Goal: Task Accomplishment & Management: Manage account settings

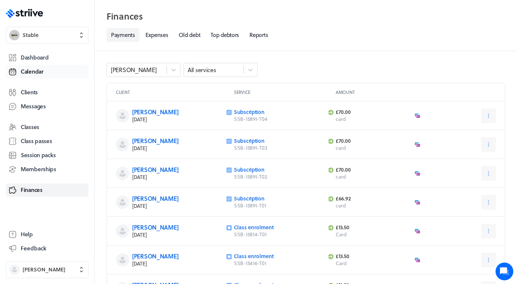
click at [36, 77] on link "Calendar" at bounding box center [47, 71] width 83 height 13
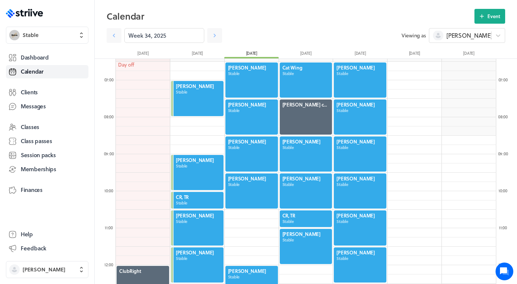
scroll to position [232, 0]
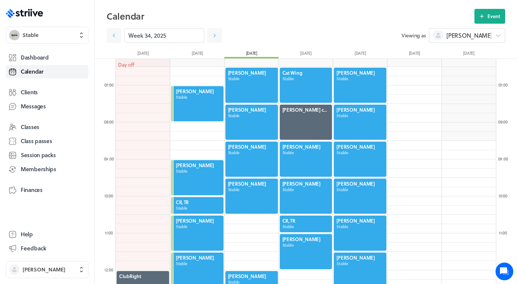
click at [310, 83] on div at bounding box center [306, 85] width 54 height 37
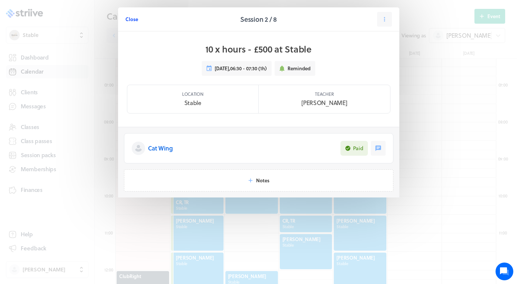
click at [134, 20] on span "Close" at bounding box center [132, 19] width 13 height 7
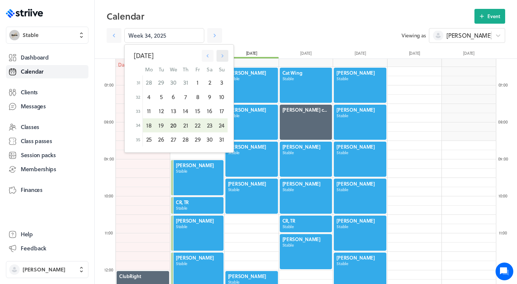
click at [224, 55] on icon "button" at bounding box center [222, 56] width 7 height 7
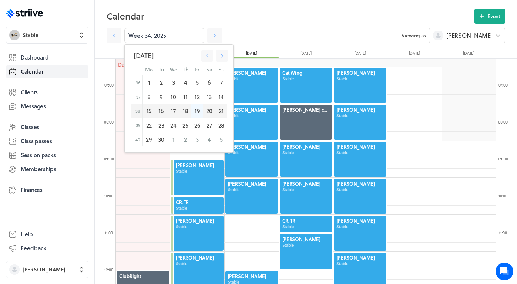
click at [197, 113] on div "19" at bounding box center [197, 111] width 12 height 14
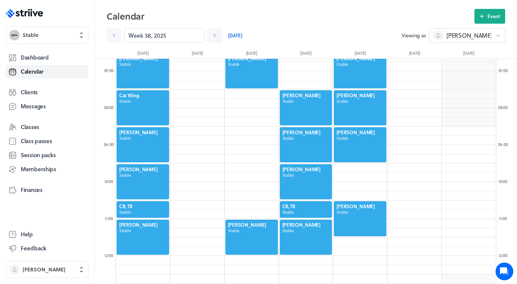
scroll to position [334, 0]
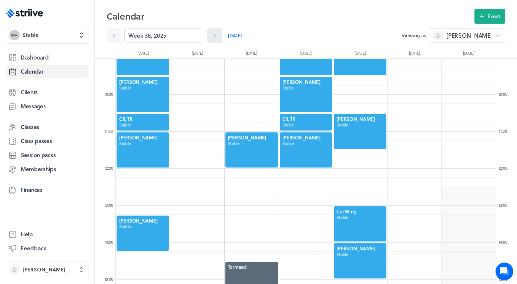
click at [215, 36] on icon at bounding box center [215, 36] width 2 height 4
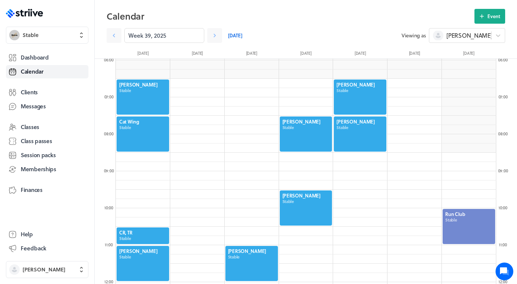
scroll to position [222, 0]
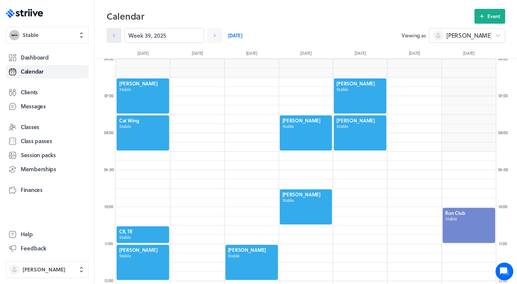
click at [117, 37] on icon at bounding box center [113, 35] width 7 height 7
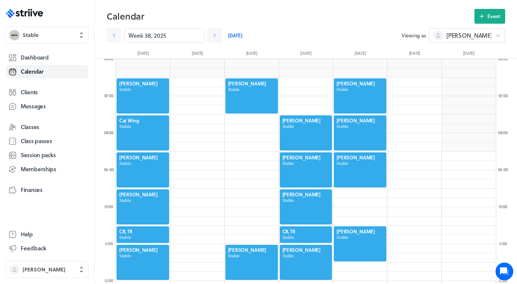
click at [337, 239] on div at bounding box center [360, 244] width 54 height 37
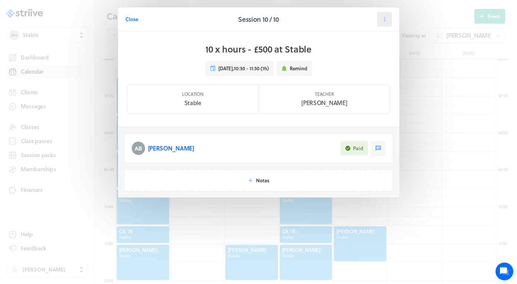
click at [337, 22] on icon at bounding box center [384, 19] width 7 height 7
click at [337, 80] on span "Cancel" at bounding box center [361, 77] width 15 height 7
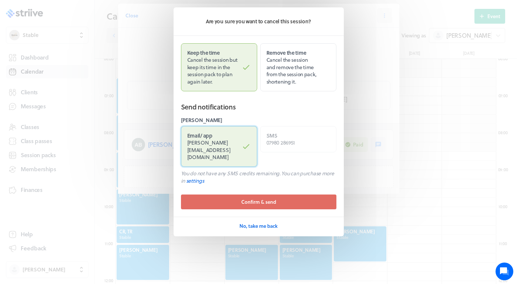
click at [231, 144] on span "[PERSON_NAME][EMAIL_ADDRESS][DOMAIN_NAME]" at bounding box center [208, 150] width 43 height 22
click at [0, 0] on input "Email / app [PERSON_NAME][EMAIL_ADDRESS][DOMAIN_NAME]" at bounding box center [0, 0] width 0 height 0
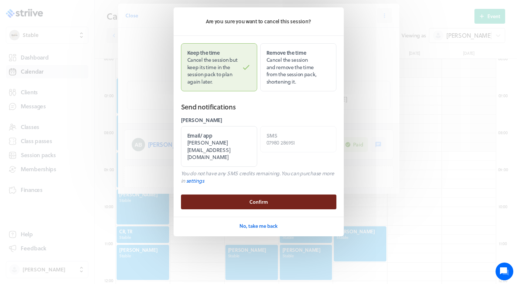
click at [257, 199] on span "Confirm" at bounding box center [259, 202] width 19 height 7
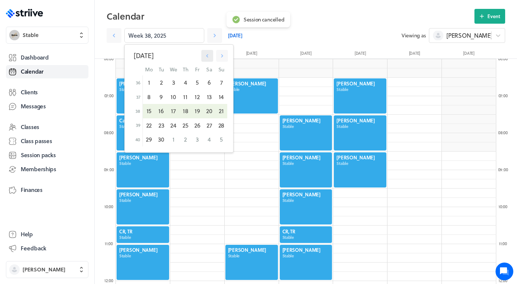
click at [211, 61] on button "button" at bounding box center [207, 56] width 12 height 12
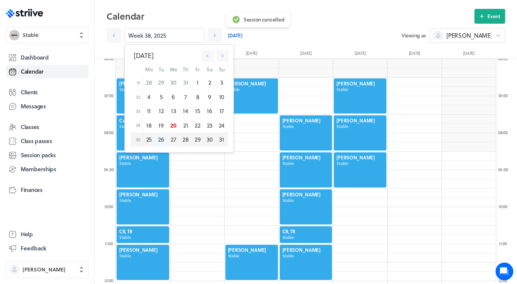
click at [163, 140] on div "26" at bounding box center [161, 140] width 12 height 14
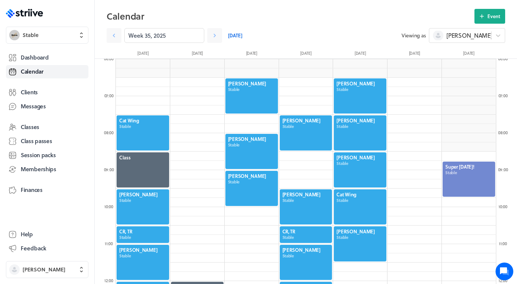
scroll to position [225, 0]
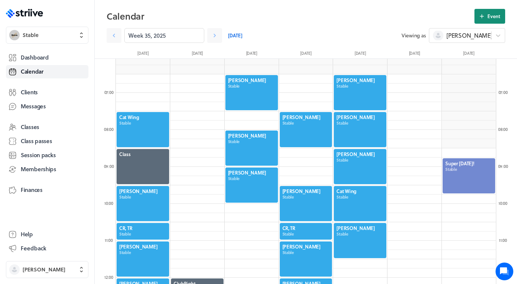
click at [337, 18] on icon at bounding box center [482, 16] width 7 height 7
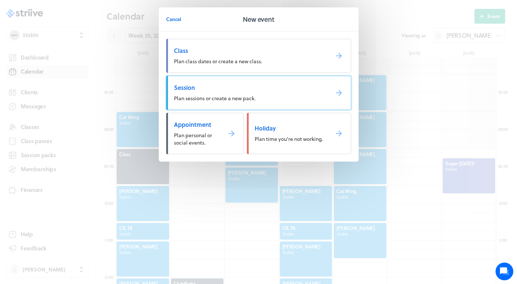
click at [242, 91] on span "Session" at bounding box center [248, 88] width 149 height 8
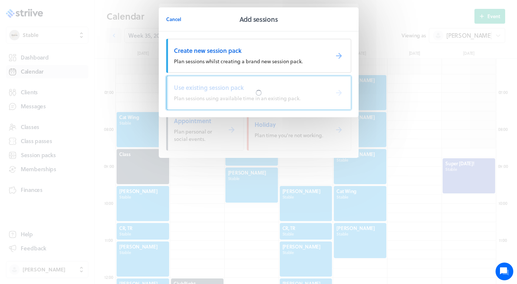
click at [207, 100] on div at bounding box center [259, 92] width 184 height 33
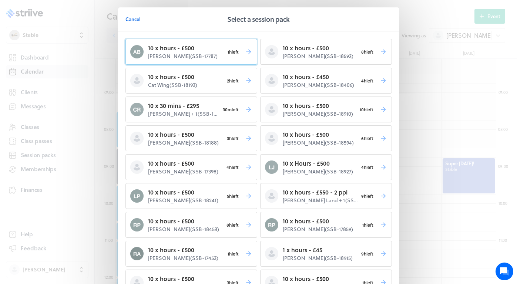
click at [196, 57] on p "[PERSON_NAME] ( SSB-17787 )" at bounding box center [186, 56] width 76 height 7
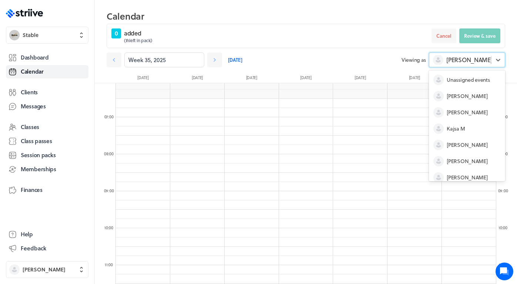
click at [337, 59] on span "[PERSON_NAME]" at bounding box center [469, 60] width 46 height 8
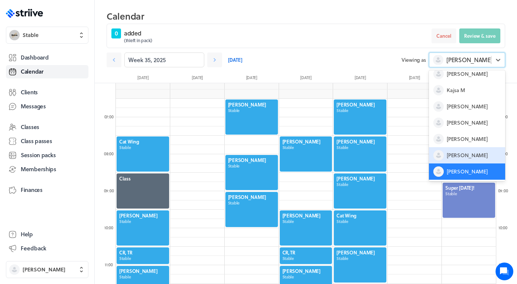
click at [337, 155] on span "[PERSON_NAME]" at bounding box center [467, 155] width 41 height 7
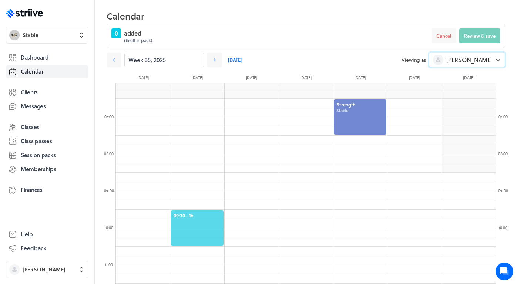
click at [204, 217] on span "09:30 - 1h" at bounding box center [197, 216] width 47 height 7
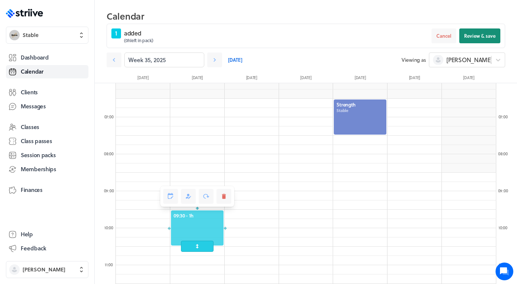
click at [337, 30] on button "Review & save" at bounding box center [479, 36] width 41 height 15
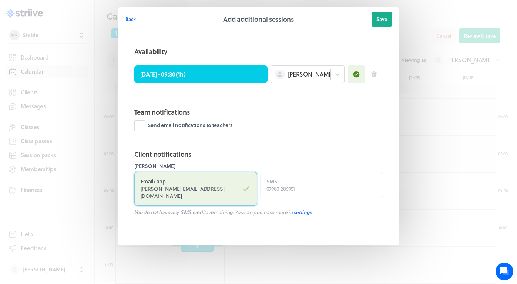
click at [239, 179] on label "Email / app [PERSON_NAME][EMAIL_ADDRESS][DOMAIN_NAME]" at bounding box center [195, 189] width 123 height 34
click at [0, 0] on input "Email / app [PERSON_NAME][EMAIL_ADDRESS][DOMAIN_NAME]" at bounding box center [0, 0] width 0 height 0
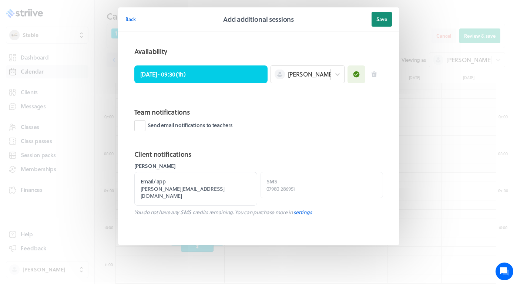
click at [337, 19] on span "Save" at bounding box center [382, 19] width 11 height 7
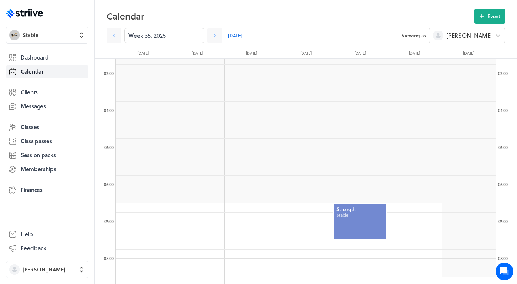
scroll to position [91, 0]
